Goal: Find specific page/section: Find specific page/section

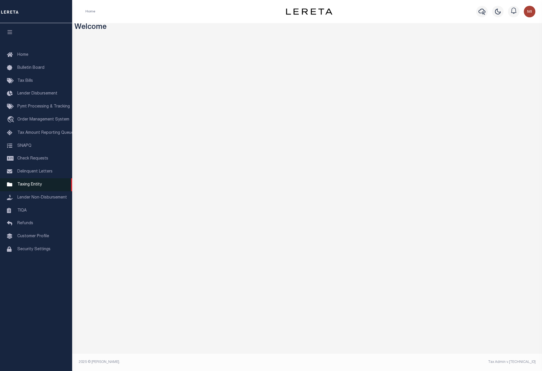
drag, startPoint x: 0, startPoint y: 0, endPoint x: 28, endPoint y: 188, distance: 189.7
click at [28, 186] on span "Taxing Entity" at bounding box center [29, 184] width 25 height 4
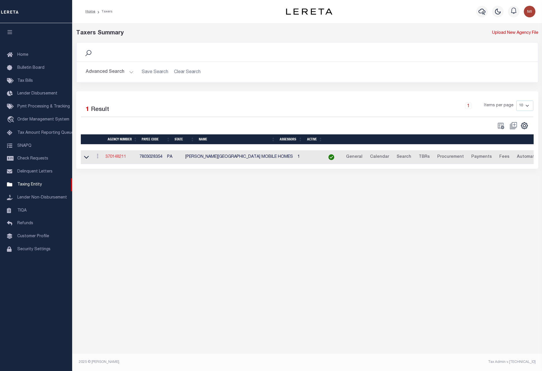
click at [112, 156] on link "370148211" at bounding box center [115, 157] width 21 height 4
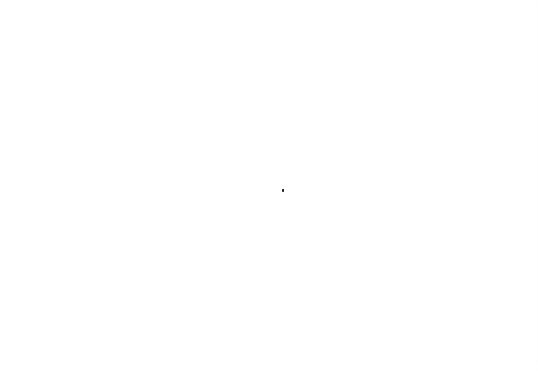
select select
checkbox input "false"
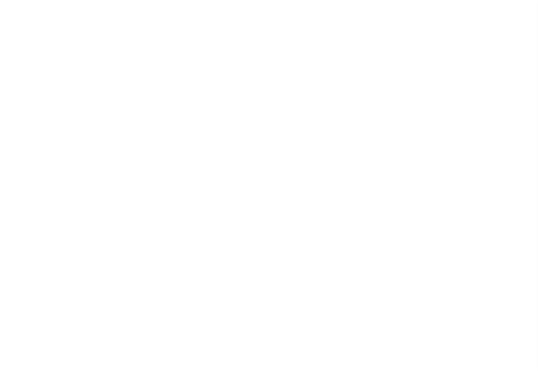
checkbox input "false"
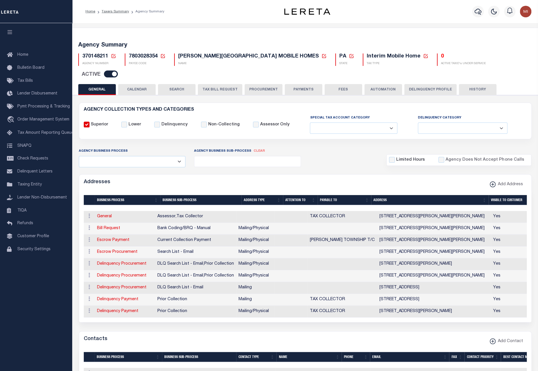
click at [143, 84] on button "CALENDAR" at bounding box center [137, 89] width 38 height 11
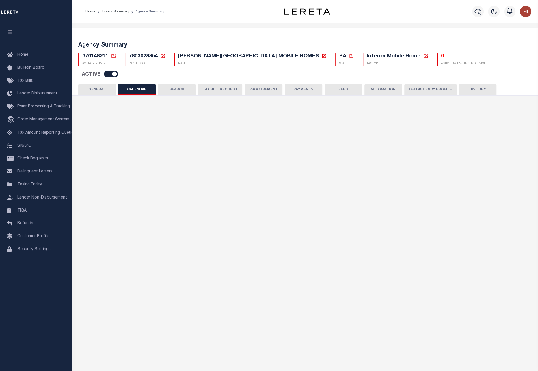
checkbox input "false"
type input "1"
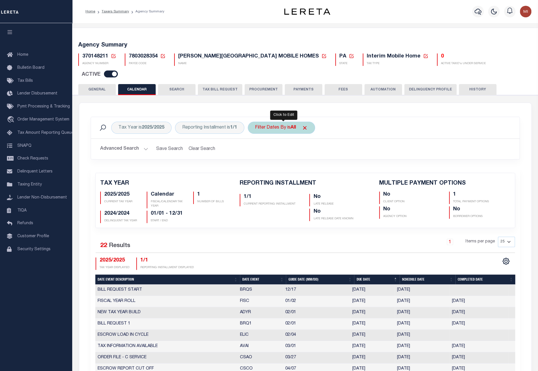
click at [283, 121] on div "Filter Dates By is All" at bounding box center [281, 127] width 67 height 12
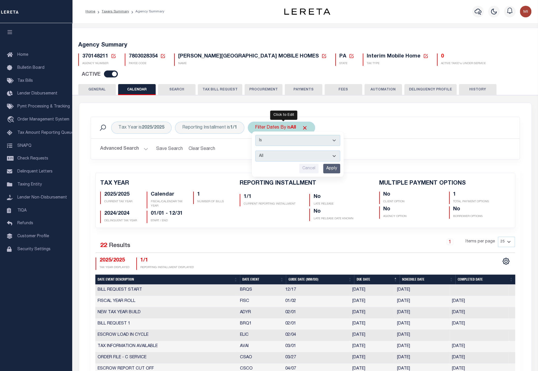
click at [278, 150] on select "Escrow Delinquency Customer Internal All" at bounding box center [297, 155] width 85 height 11
select select "1"
click at [257, 150] on select "Escrow Delinquency Customer Internal All" at bounding box center [297, 155] width 85 height 11
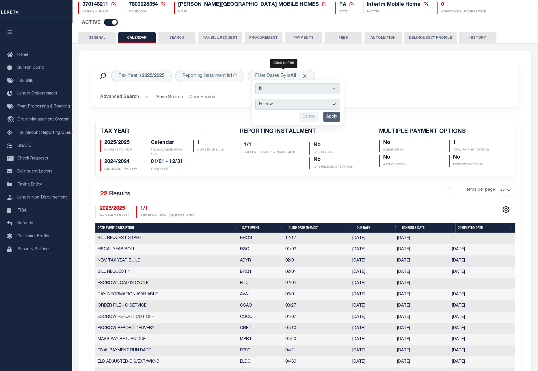
scroll to position [58, 0]
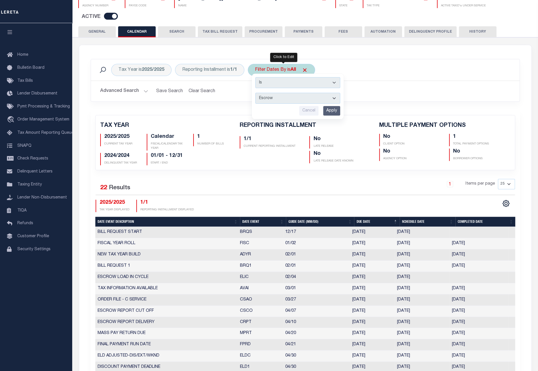
click at [332, 106] on input "Apply" at bounding box center [331, 111] width 17 height 10
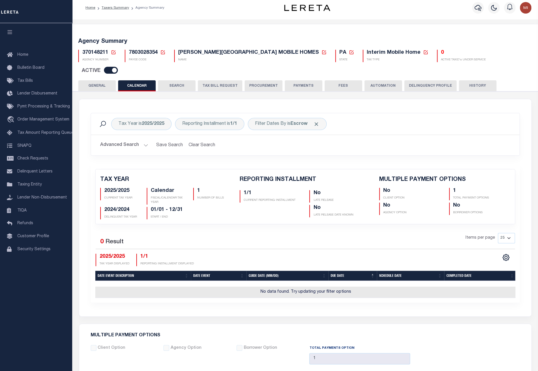
scroll to position [0, 0]
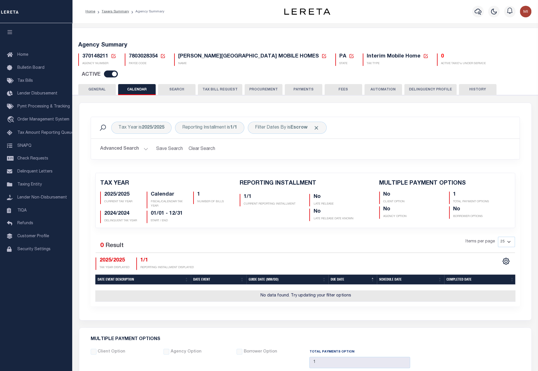
click at [141, 58] on span "7803028354" at bounding box center [143, 56] width 29 height 5
copy h5 "7803028354"
click at [139, 56] on span "7803028354" at bounding box center [143, 56] width 29 height 5
click at [118, 11] on link "Taxers Summary" at bounding box center [115, 11] width 27 height 3
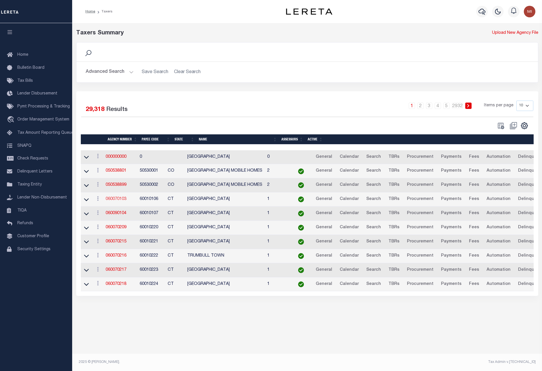
click at [122, 197] on link "060070103" at bounding box center [116, 199] width 21 height 4
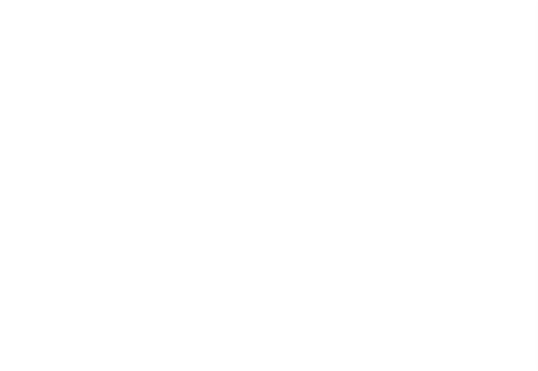
select select
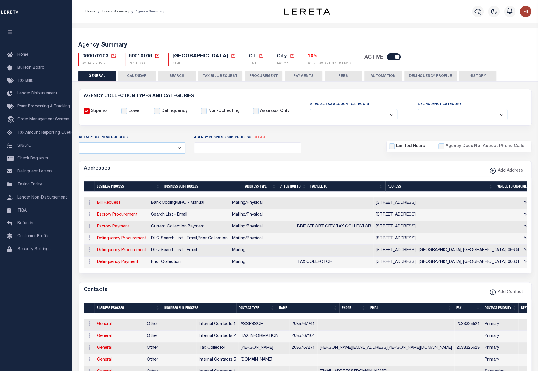
click at [136, 76] on button "CALENDAR" at bounding box center [137, 75] width 38 height 11
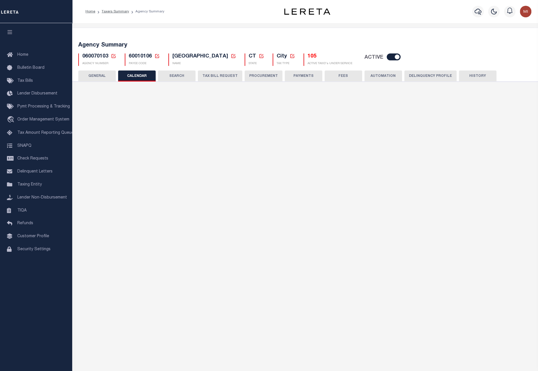
checkbox input "false"
type input "1"
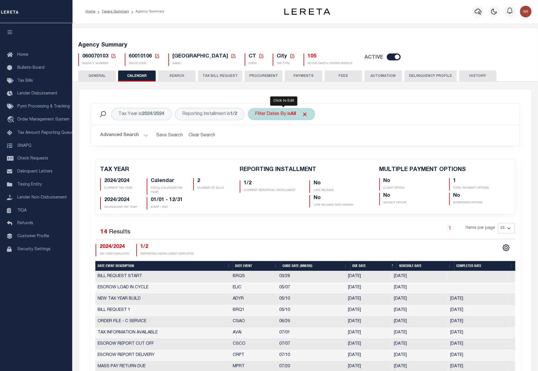
click at [278, 113] on div "Filter Dates By is All" at bounding box center [281, 114] width 67 height 12
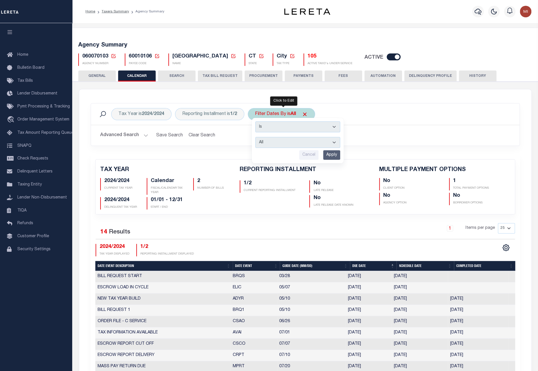
click at [280, 145] on select "Escrow Delinquency Customer Internal All" at bounding box center [297, 142] width 85 height 11
select select "1"
click at [257, 137] on select "Escrow Delinquency Customer Internal All" at bounding box center [297, 142] width 85 height 11
click at [330, 152] on input "Apply" at bounding box center [331, 155] width 17 height 10
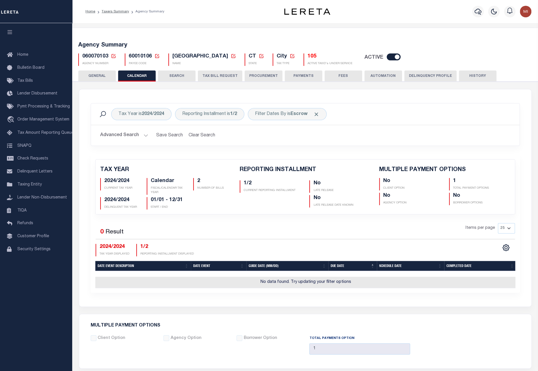
click at [145, 57] on span "60010106" at bounding box center [140, 56] width 23 height 5
copy h5 "60010106"
